Goal: Book appointment/travel/reservation

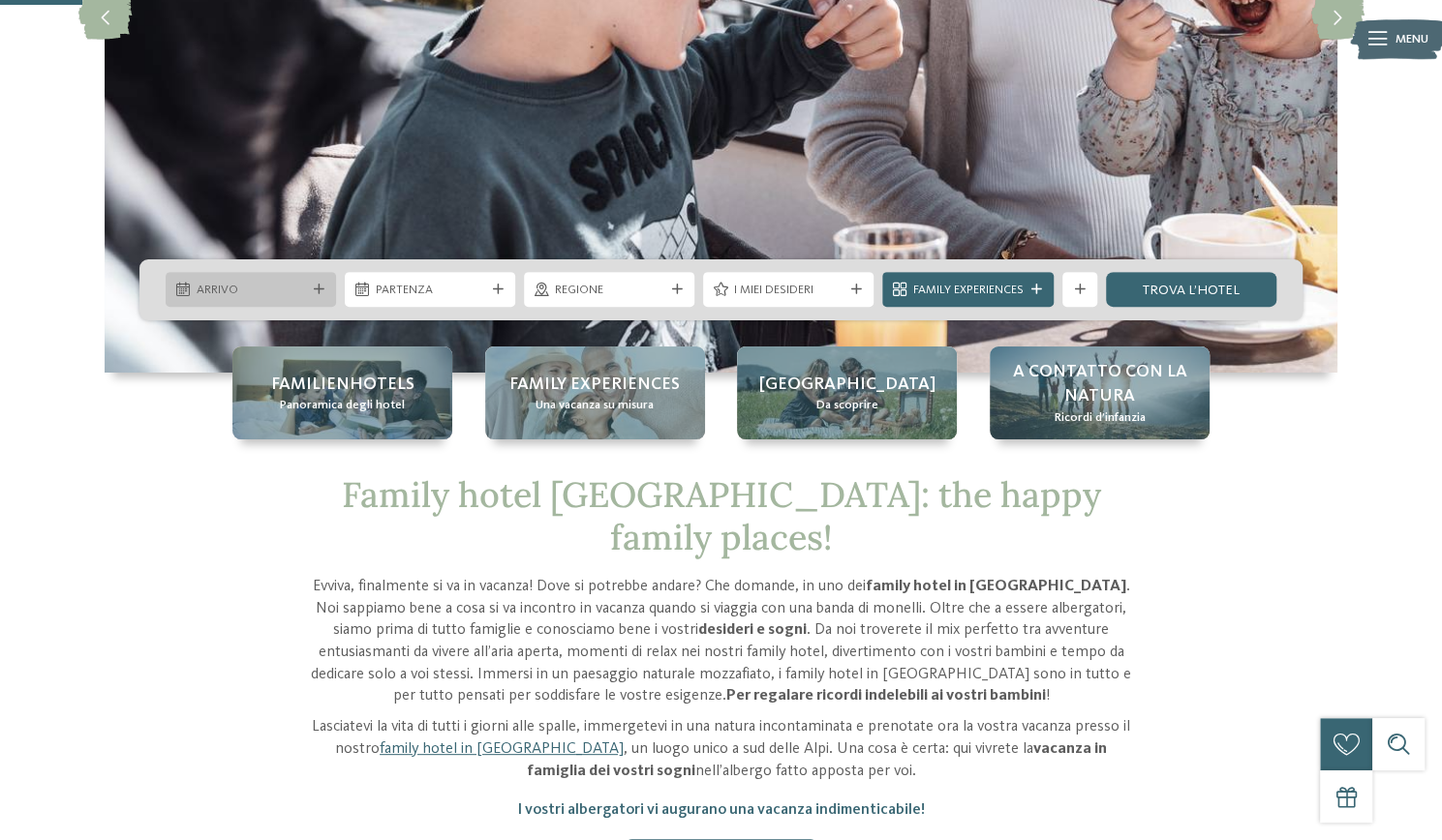
click at [235, 281] on div "Arrivo" at bounding box center [251, 290] width 118 height 19
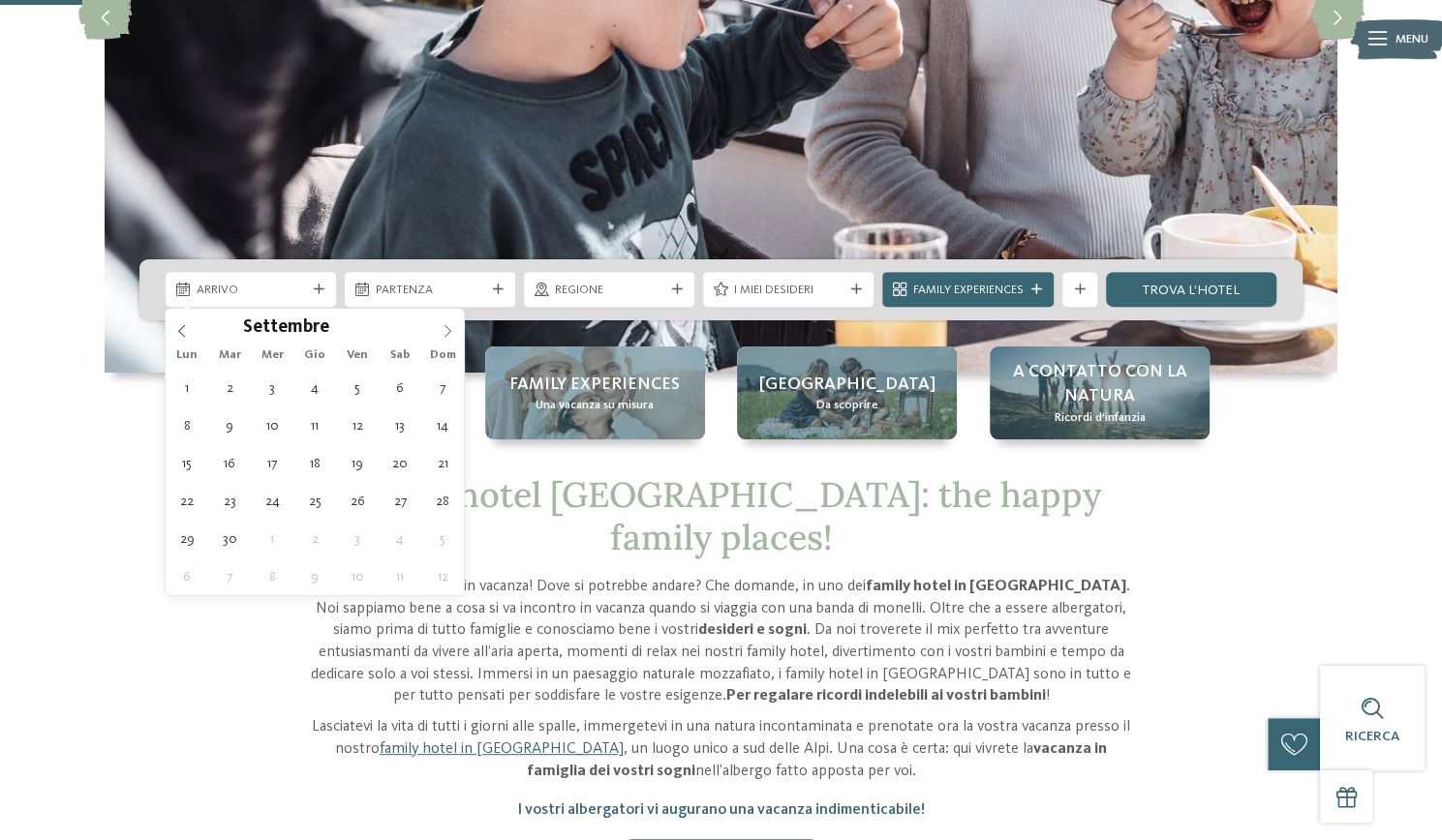
click at [449, 332] on icon at bounding box center [448, 331] width 7 height 13
type input "****"
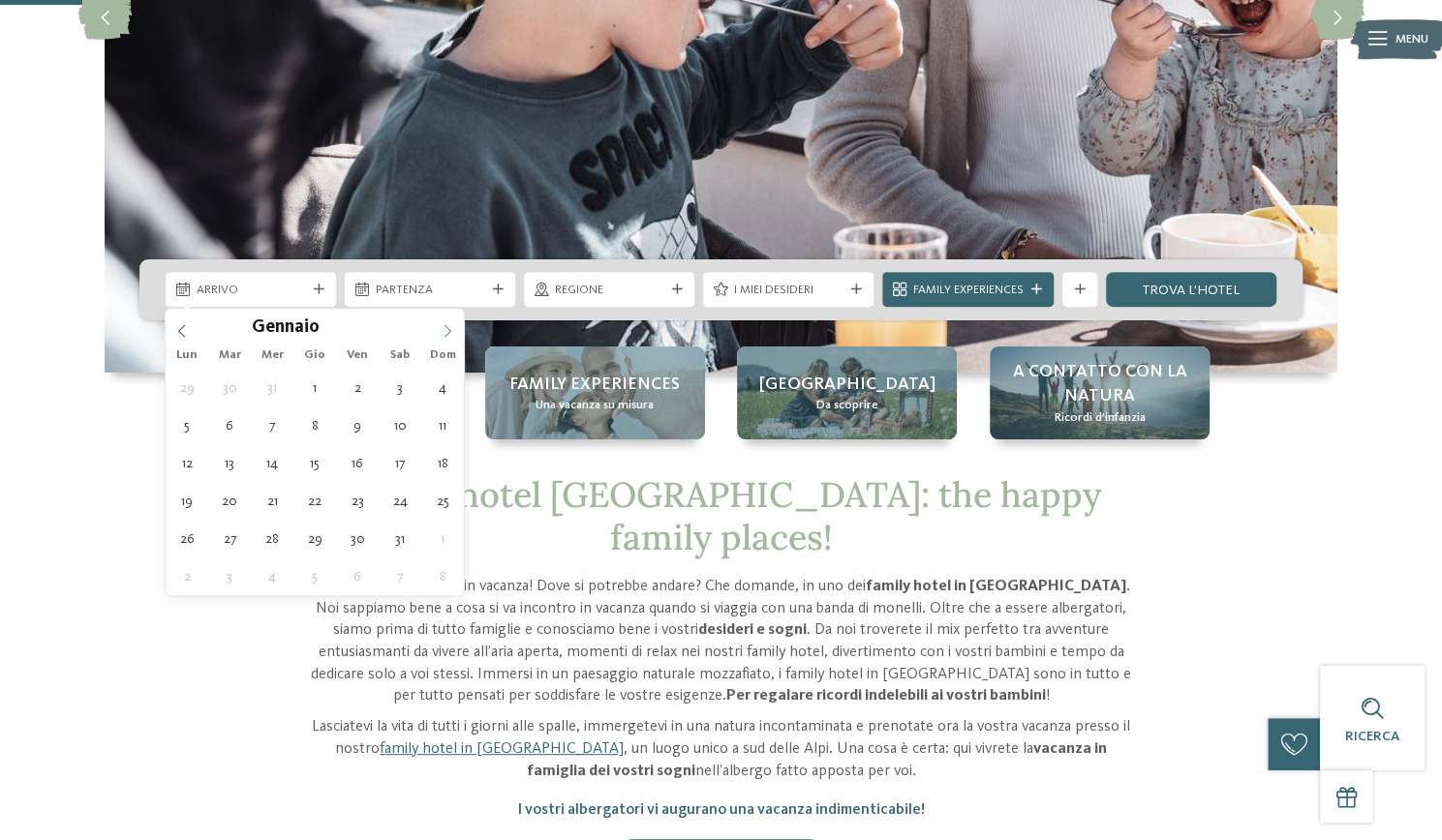
click at [449, 332] on icon at bounding box center [448, 331] width 7 height 13
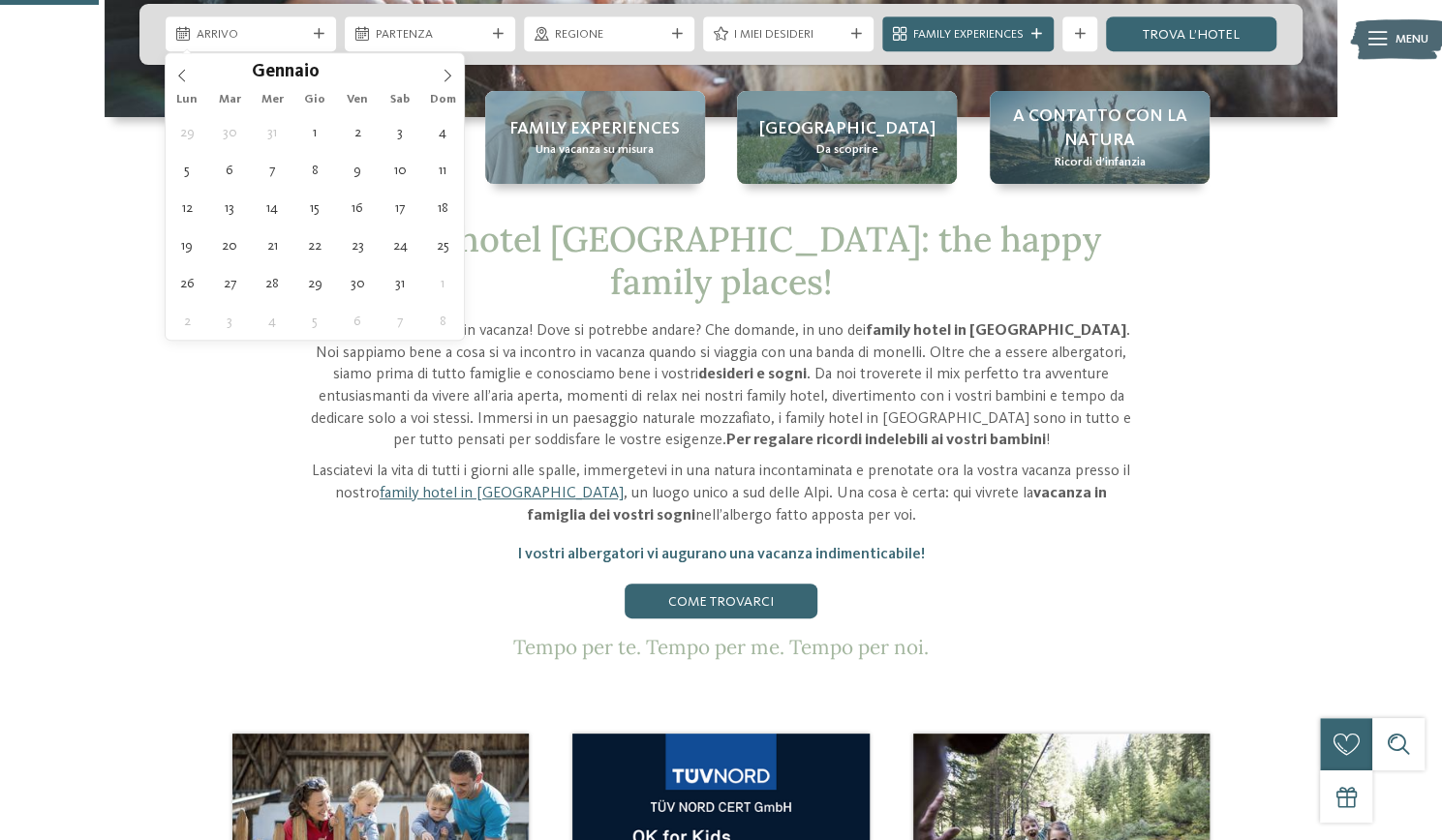
scroll to position [515, 0]
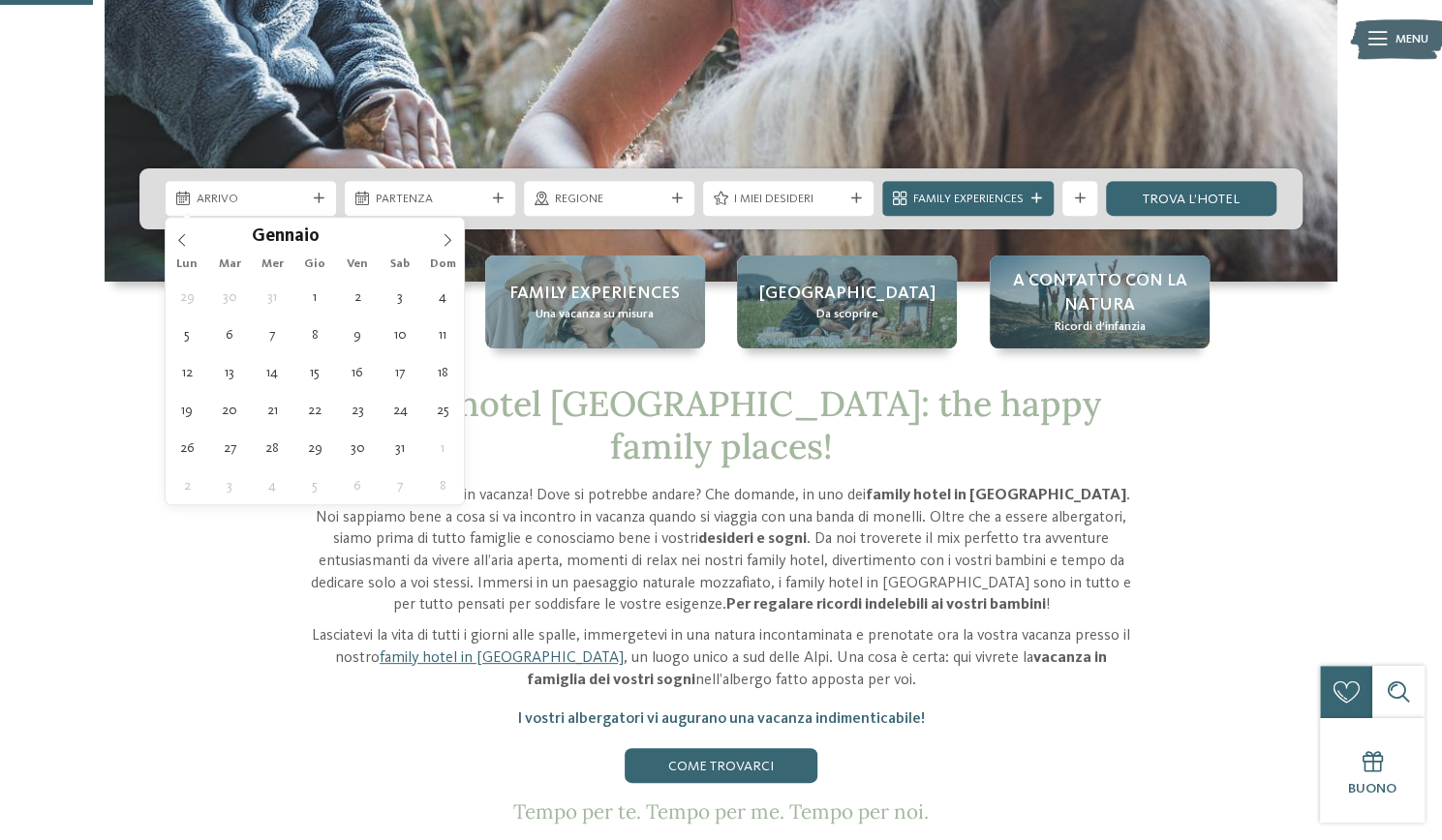
click at [736, 520] on p "Evviva, finalmente si va in vacanza! Dove si potrebbe andare? Che domande, in u…" at bounding box center [721, 551] width 829 height 132
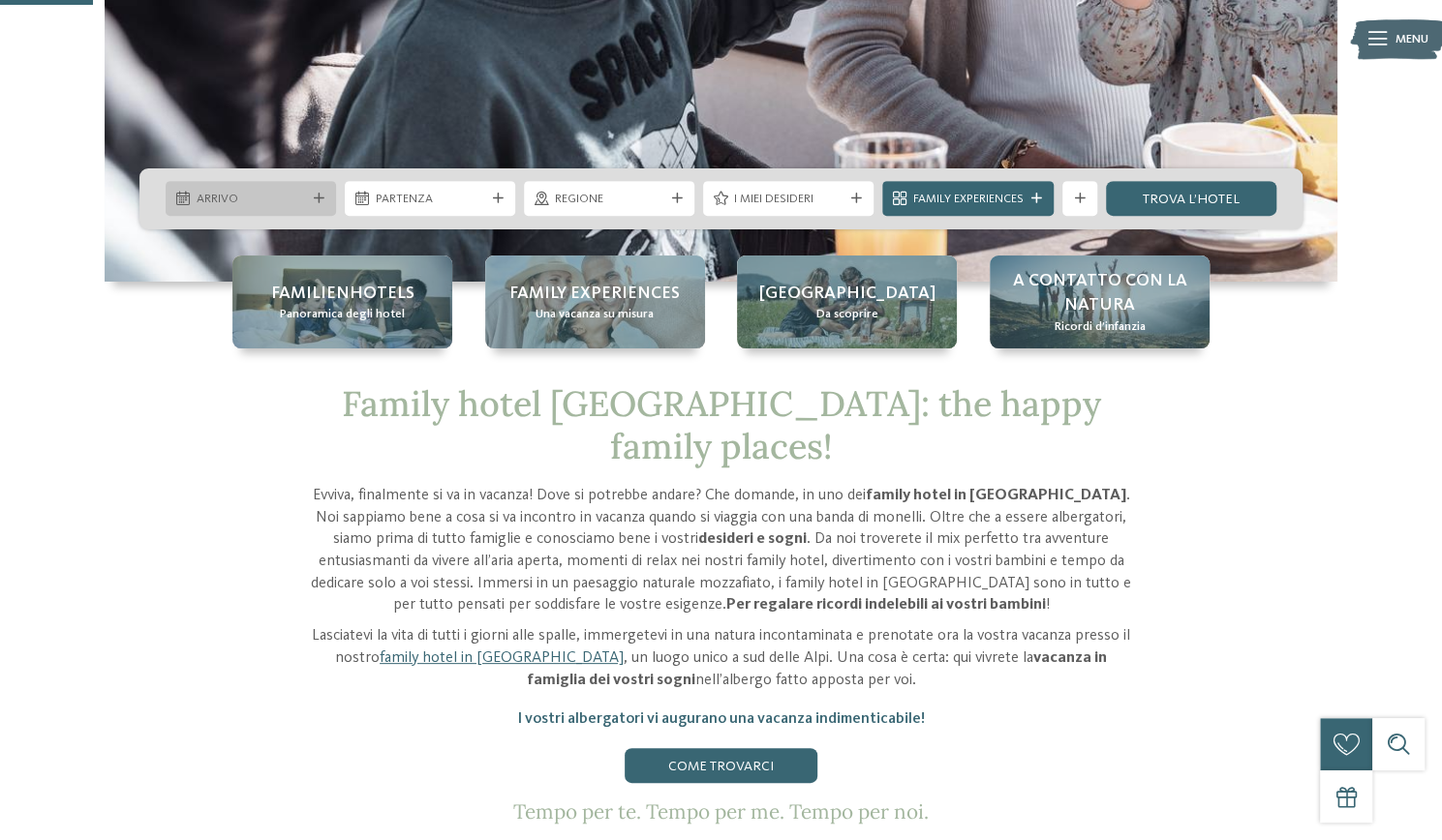
click at [308, 199] on div "Arrivo" at bounding box center [251, 198] width 118 height 19
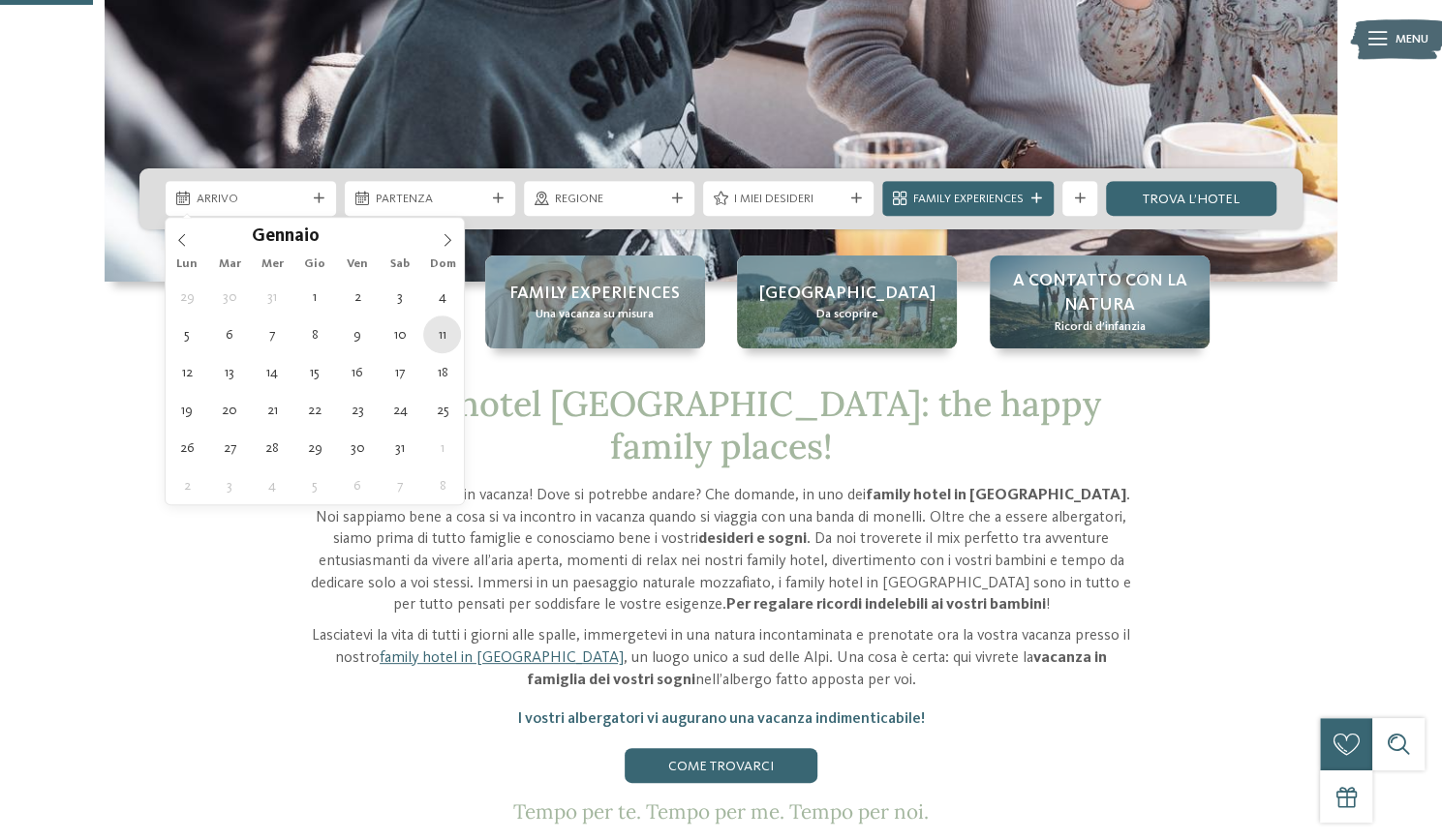
type div "11.01.2026"
type input "****"
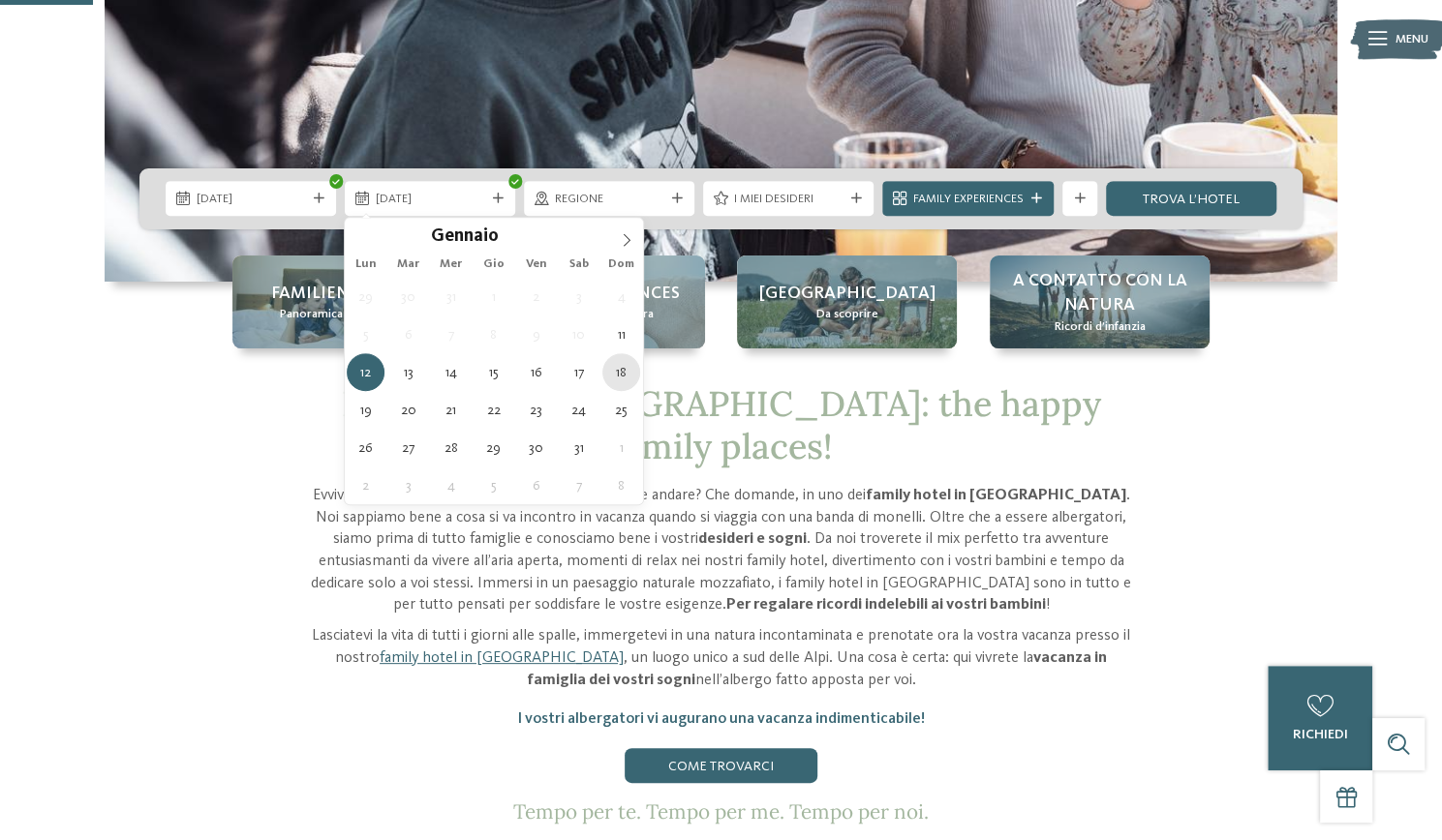
type div "18.01.2026"
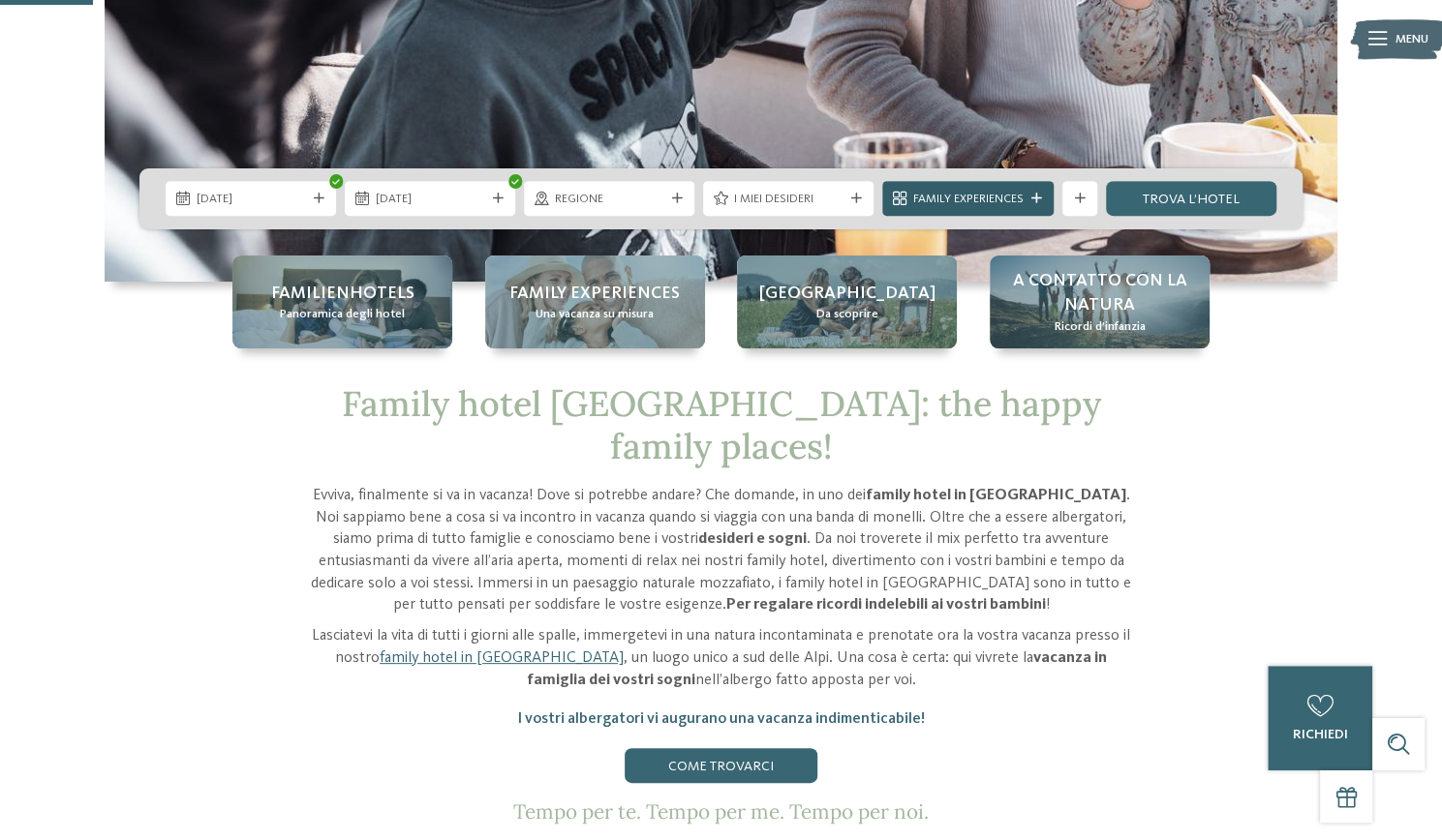
click at [972, 194] on span "Family Experiences" at bounding box center [968, 199] width 110 height 18
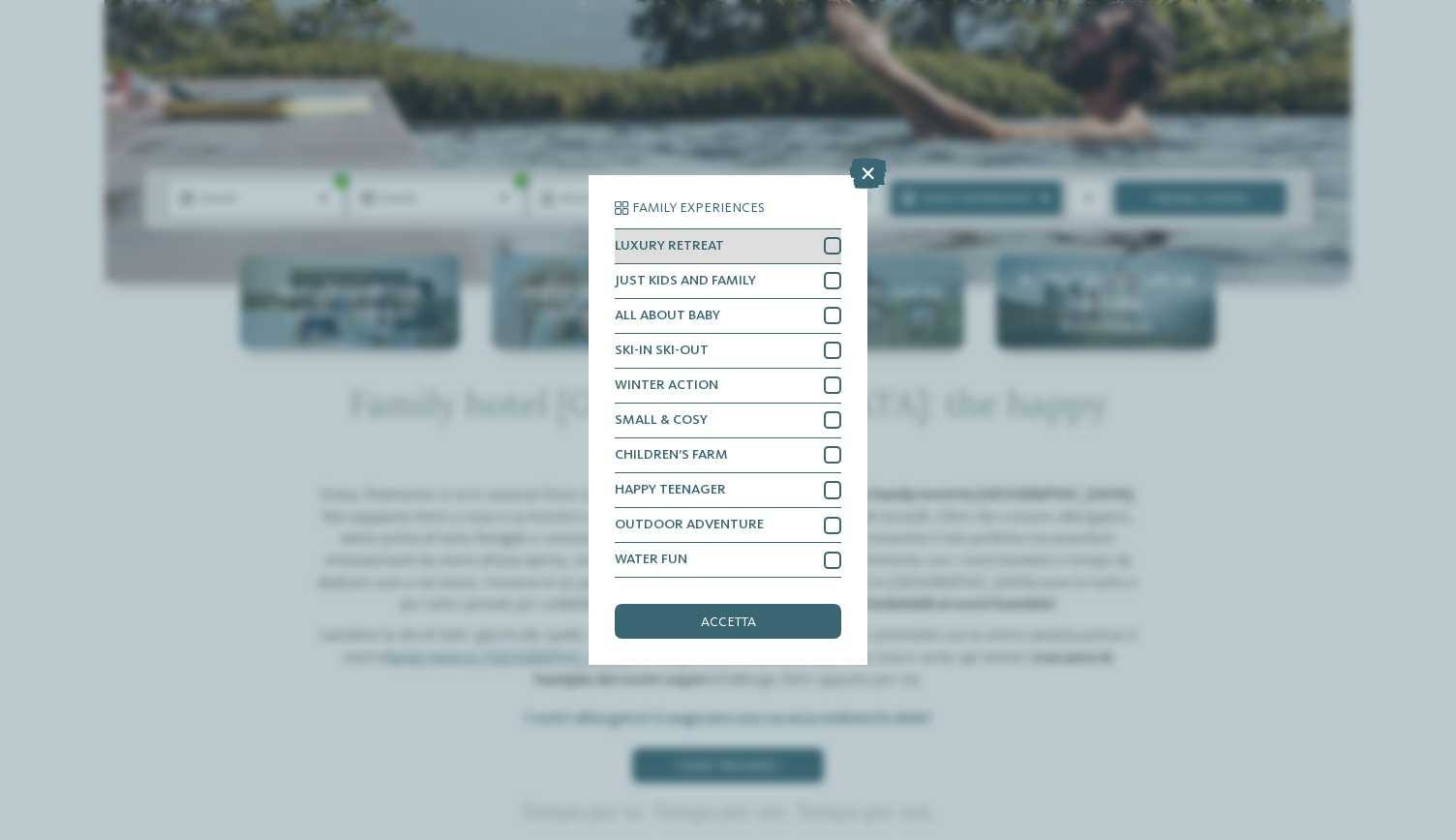
click at [837, 250] on div at bounding box center [833, 246] width 18 height 18
click at [773, 613] on div "accetta" at bounding box center [728, 621] width 227 height 35
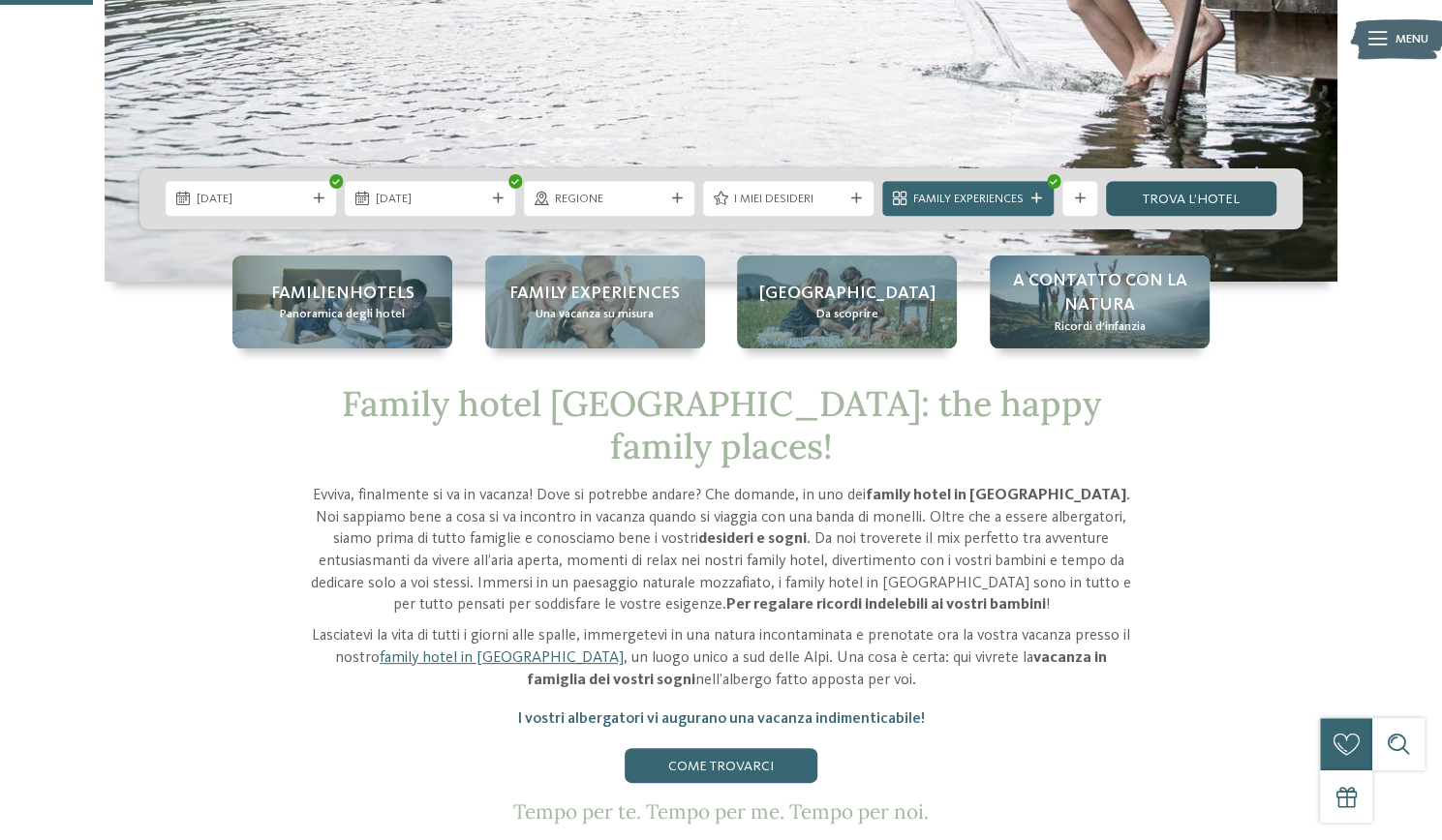
click at [1173, 188] on link "trova l’hotel" at bounding box center [1191, 198] width 171 height 35
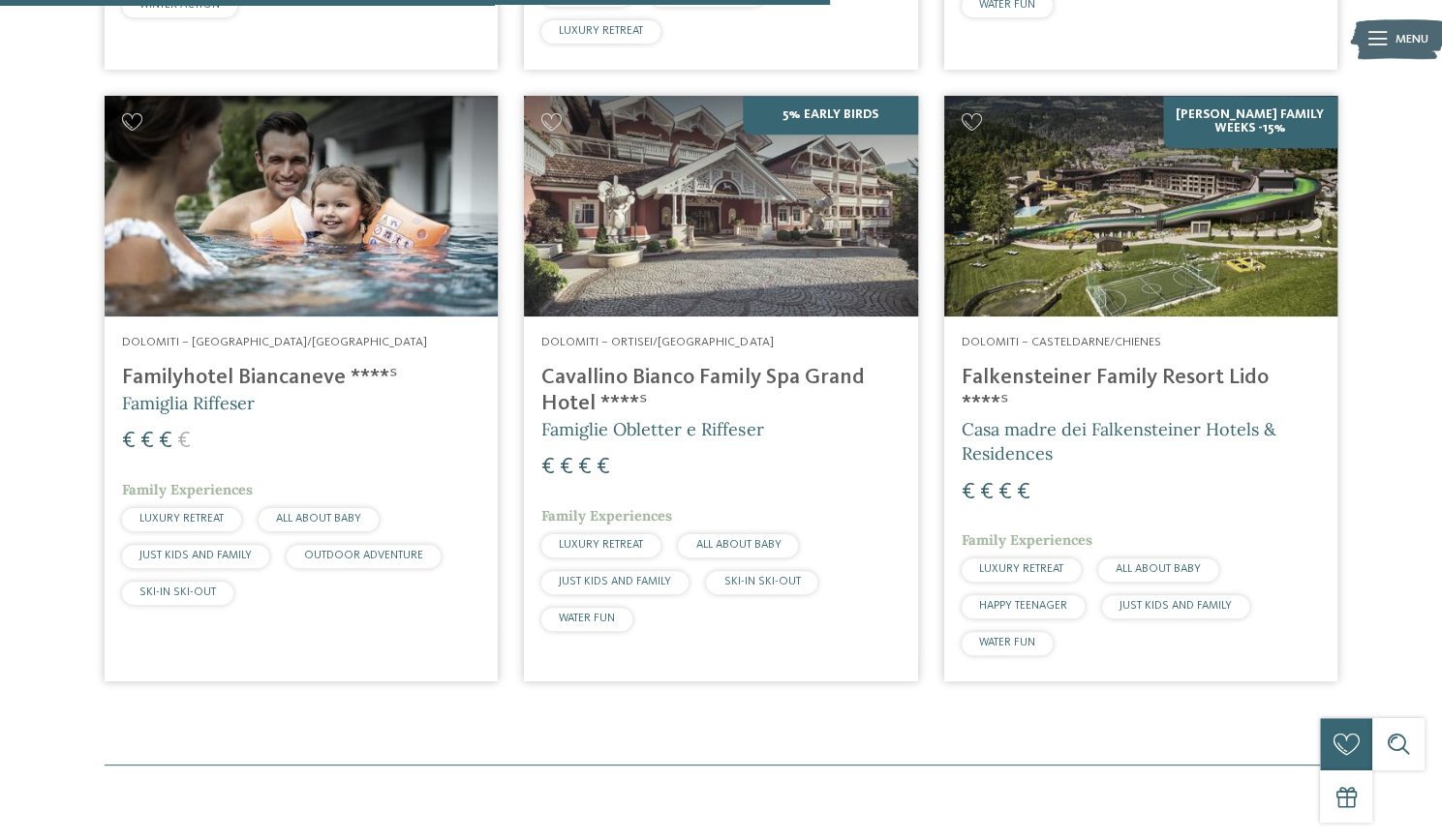
scroll to position [1173, 0]
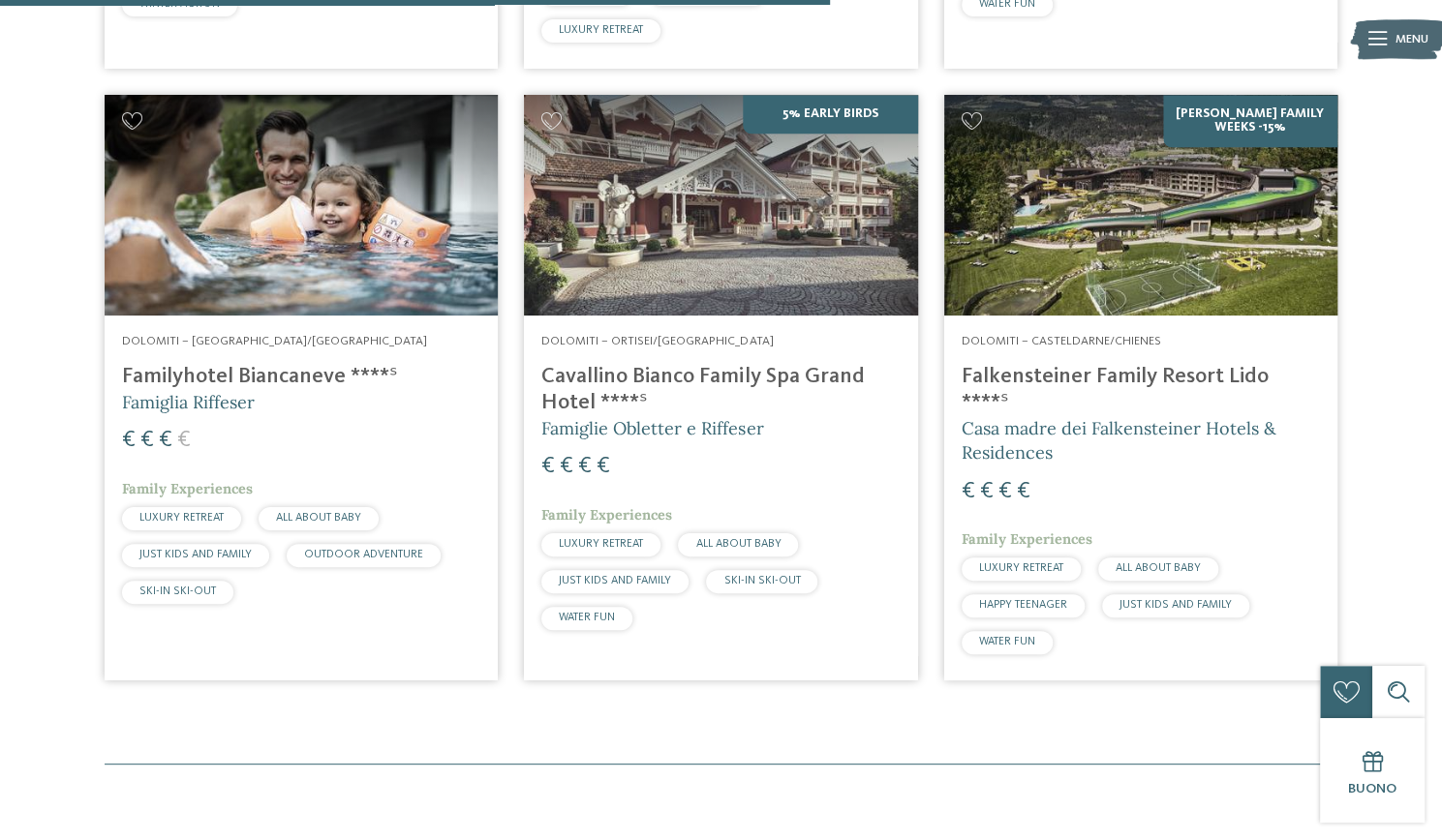
click at [1107, 376] on h4 "Falkensteiner Family Resort Lido ****ˢ" at bounding box center [1140, 389] width 358 height 52
click at [623, 378] on h4 "Cavallino Bianco Family Spa Grand Hotel ****ˢ" at bounding box center [720, 389] width 358 height 52
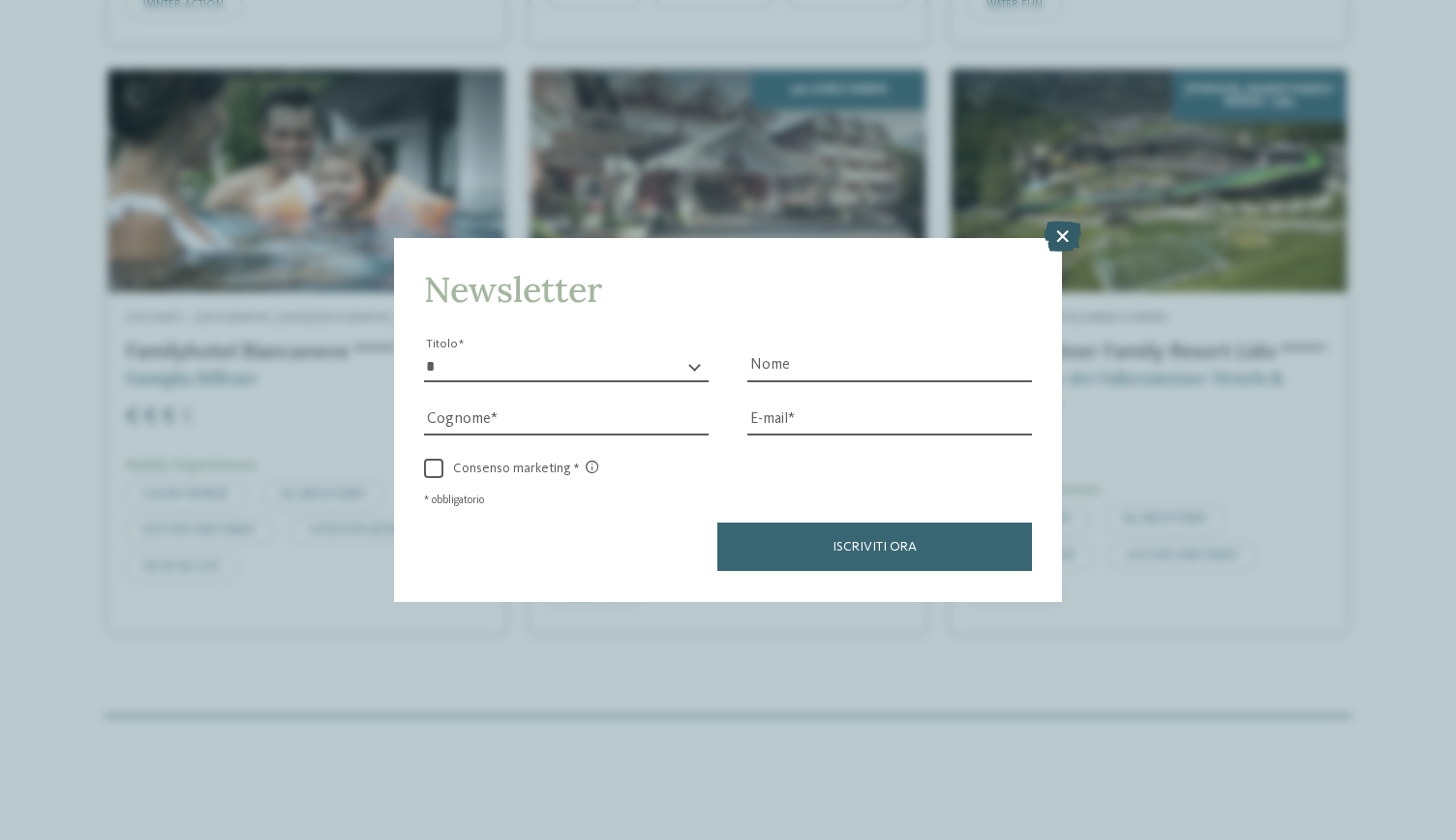
click at [1060, 244] on icon at bounding box center [1063, 237] width 37 height 31
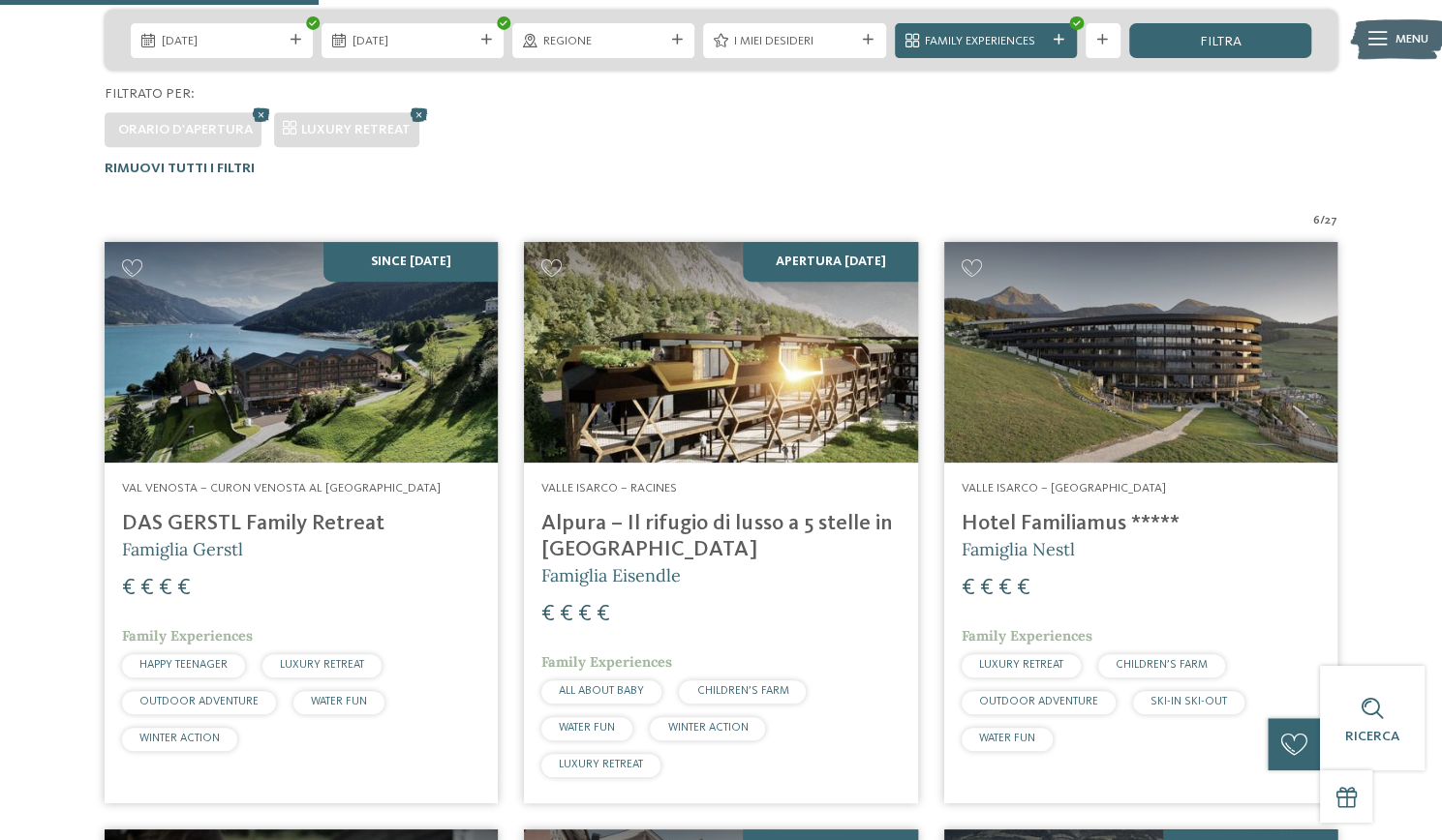
scroll to position [452, 0]
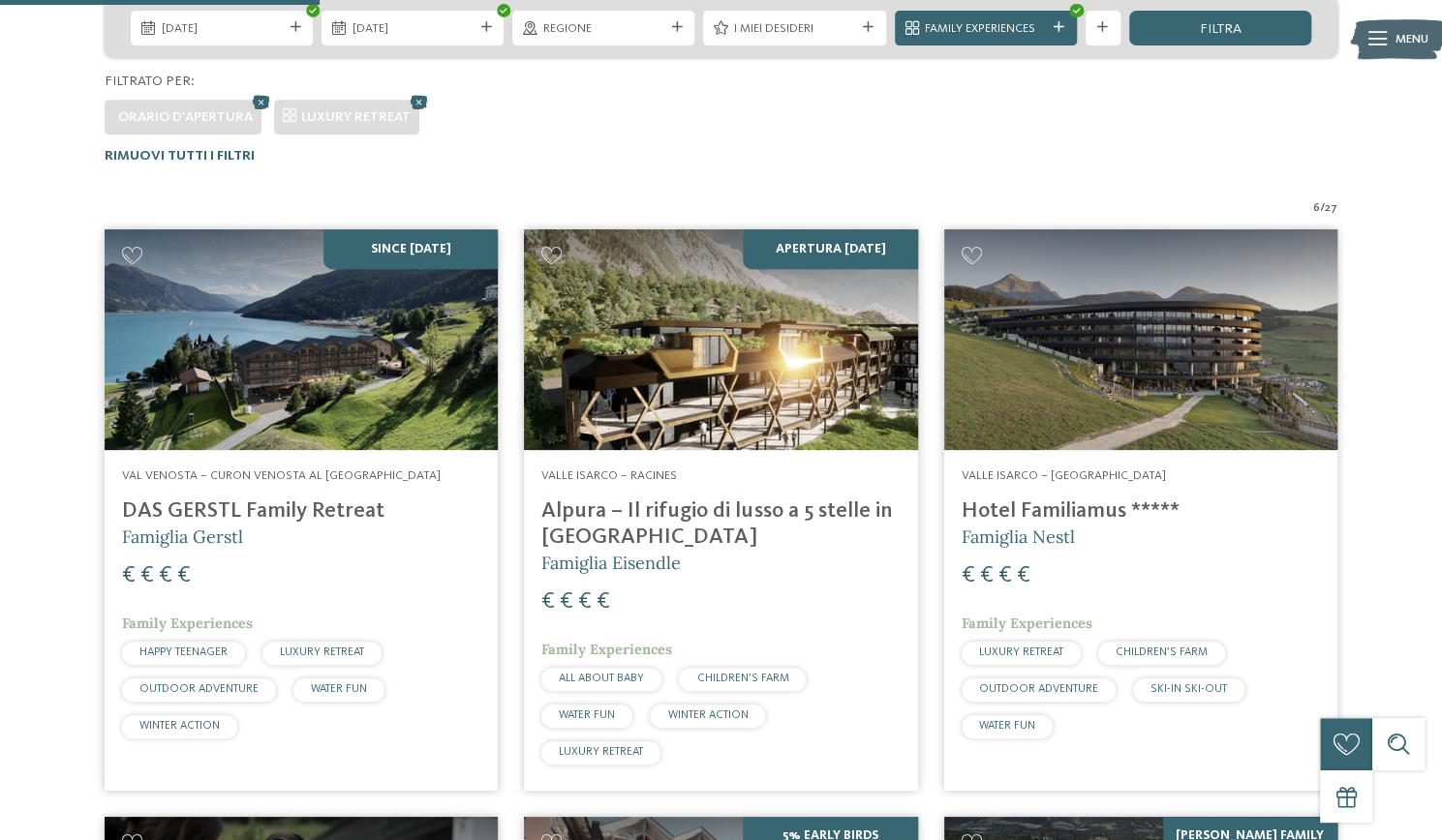
click at [275, 516] on h4 "DAS GERSTL Family Retreat" at bounding box center [301, 512] width 358 height 27
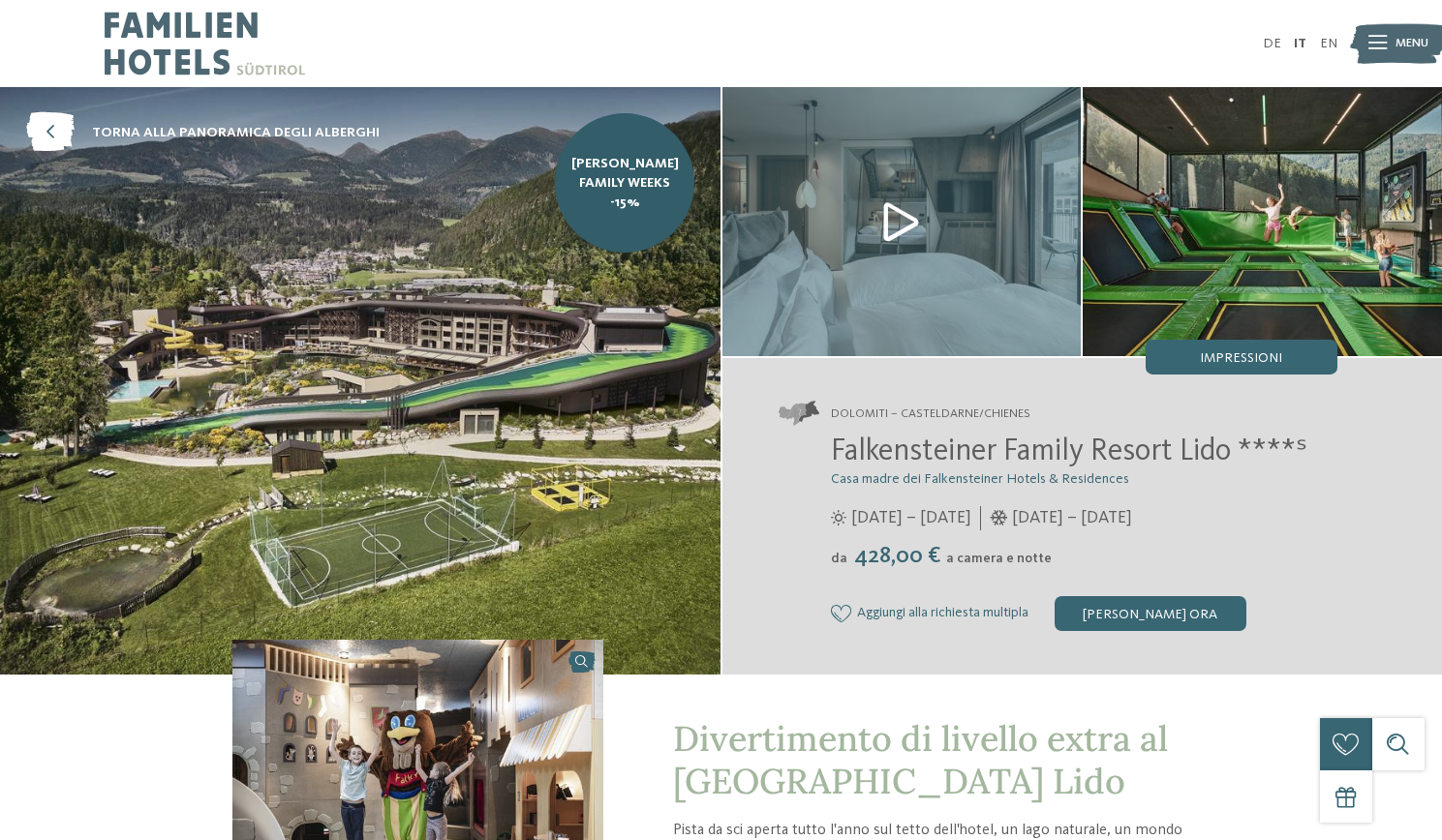
click at [1125, 603] on div "[PERSON_NAME] ora" at bounding box center [1150, 613] width 191 height 35
